Goal: Find contact information: Find contact information

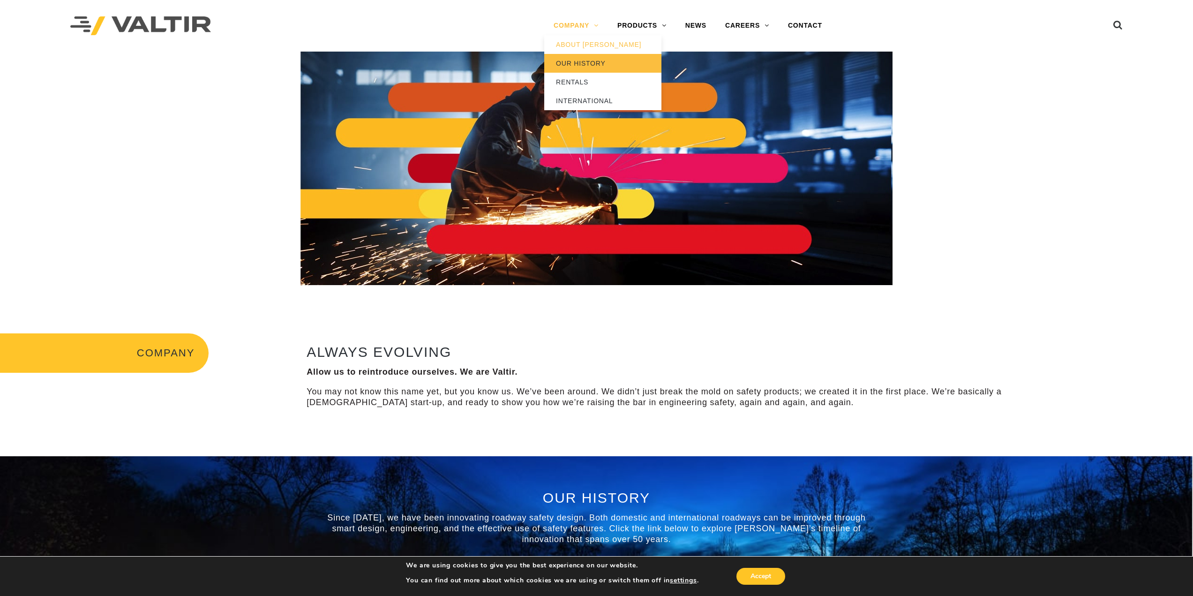
click at [578, 60] on link "OUR HISTORY" at bounding box center [602, 63] width 117 height 19
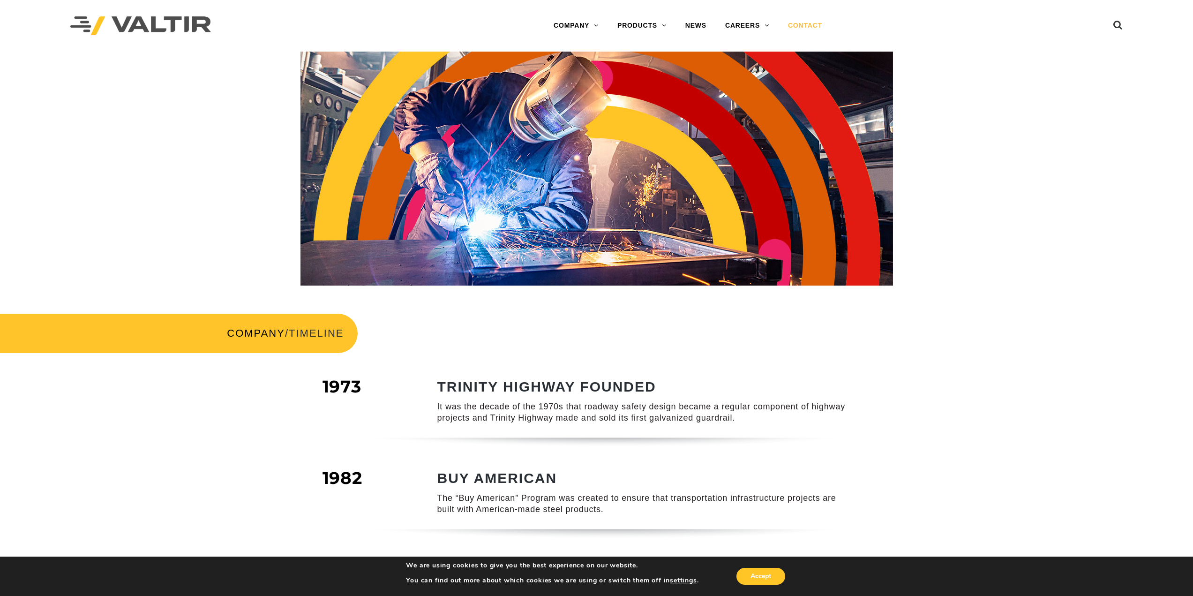
click at [804, 24] on link "CONTACT" at bounding box center [805, 25] width 53 height 19
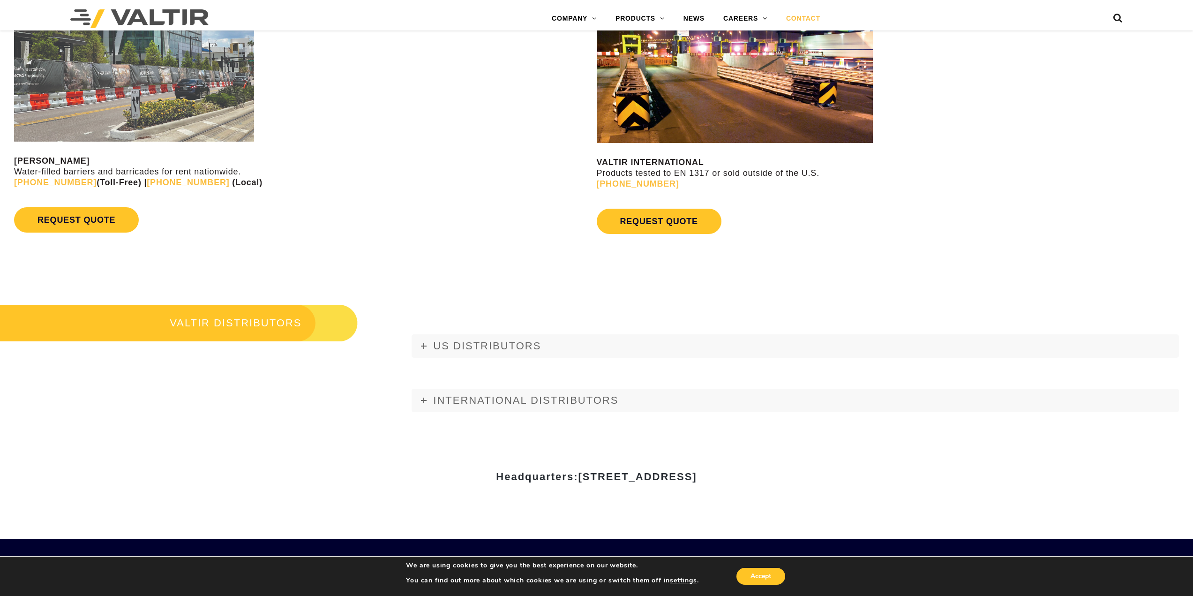
scroll to position [1078, 0]
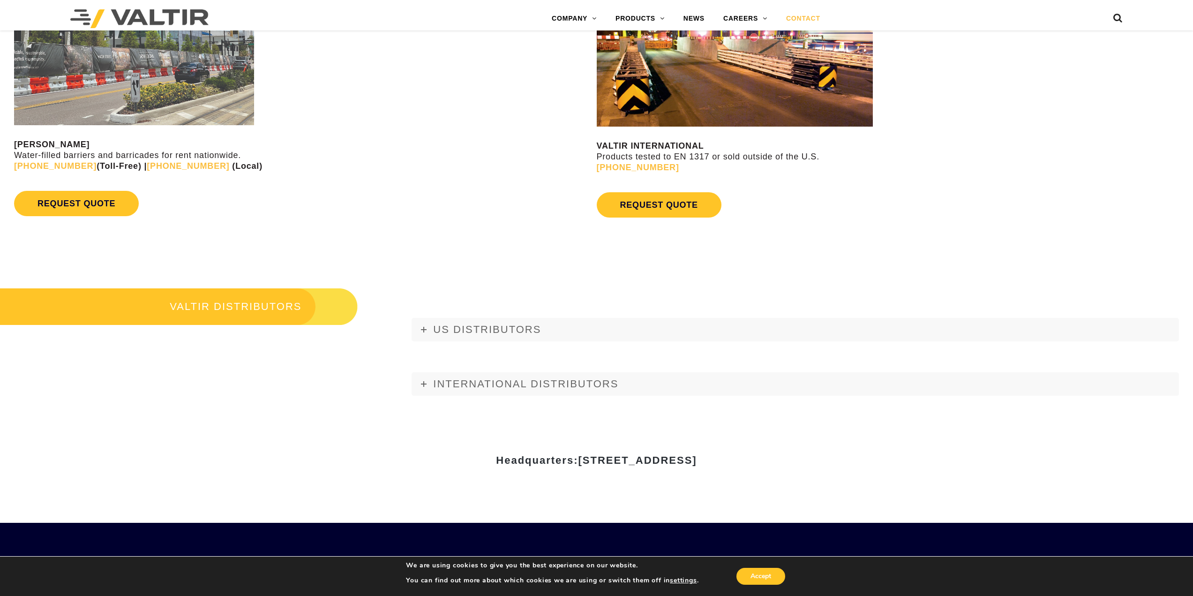
drag, startPoint x: 487, startPoint y: 457, endPoint x: 799, endPoint y: 461, distance: 311.8
click at [799, 461] on h3 "Headquarters: [STREET_ADDRESS]" at bounding box center [597, 460] width 548 height 11
copy span "[STREET_ADDRESS]"
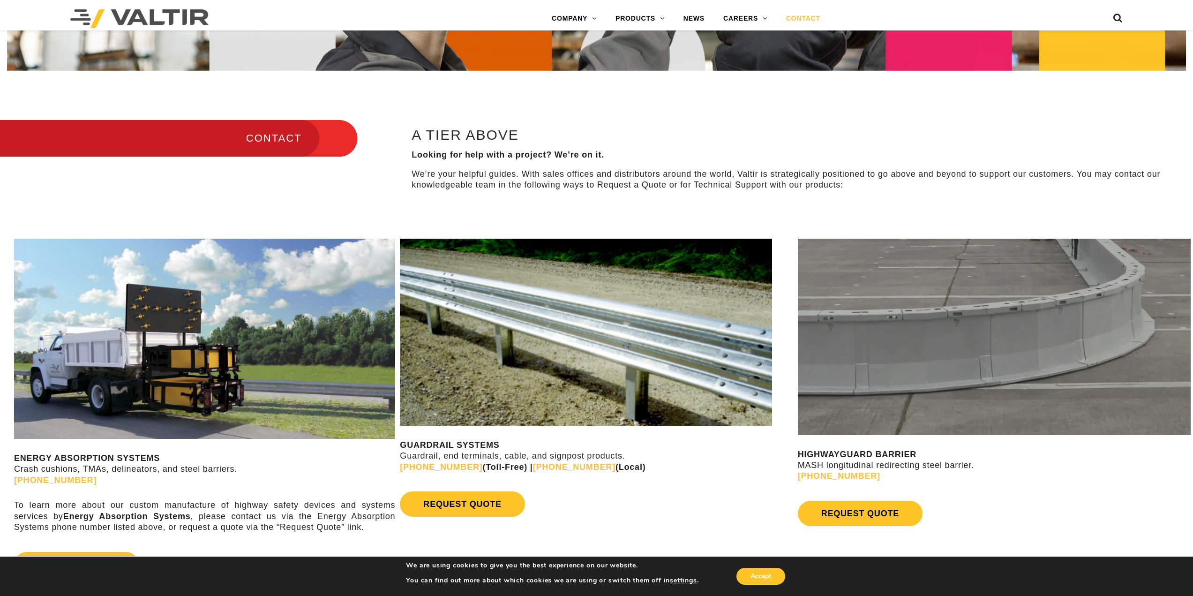
scroll to position [435, 0]
